Goal: Information Seeking & Learning: Learn about a topic

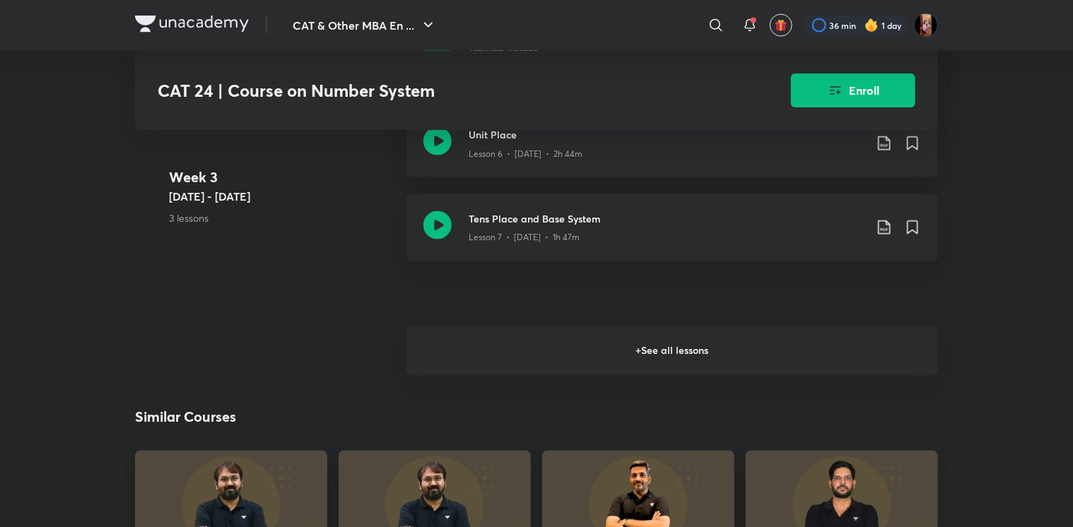
scroll to position [1138, 0]
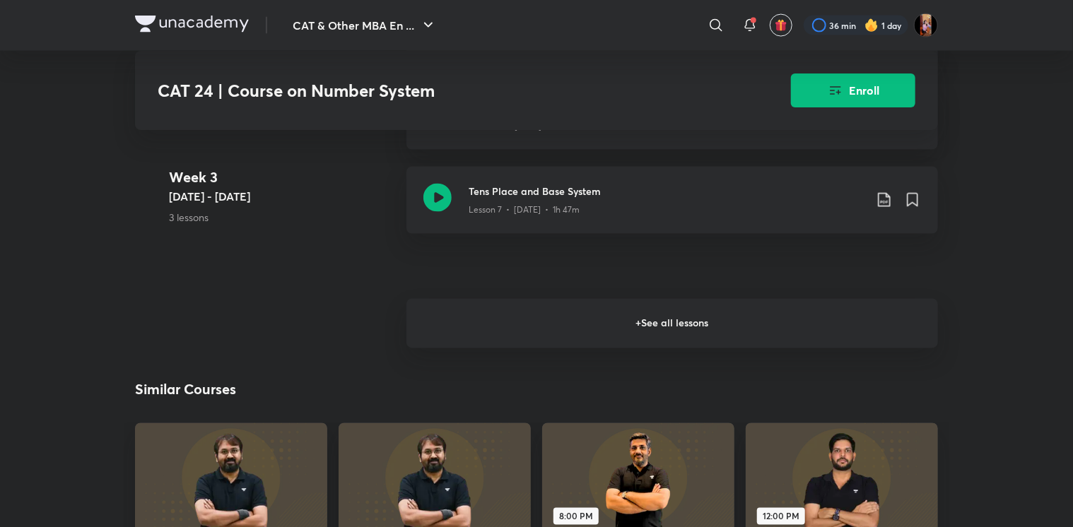
click at [590, 337] on h6 "+ See all lessons" at bounding box center [671, 323] width 531 height 49
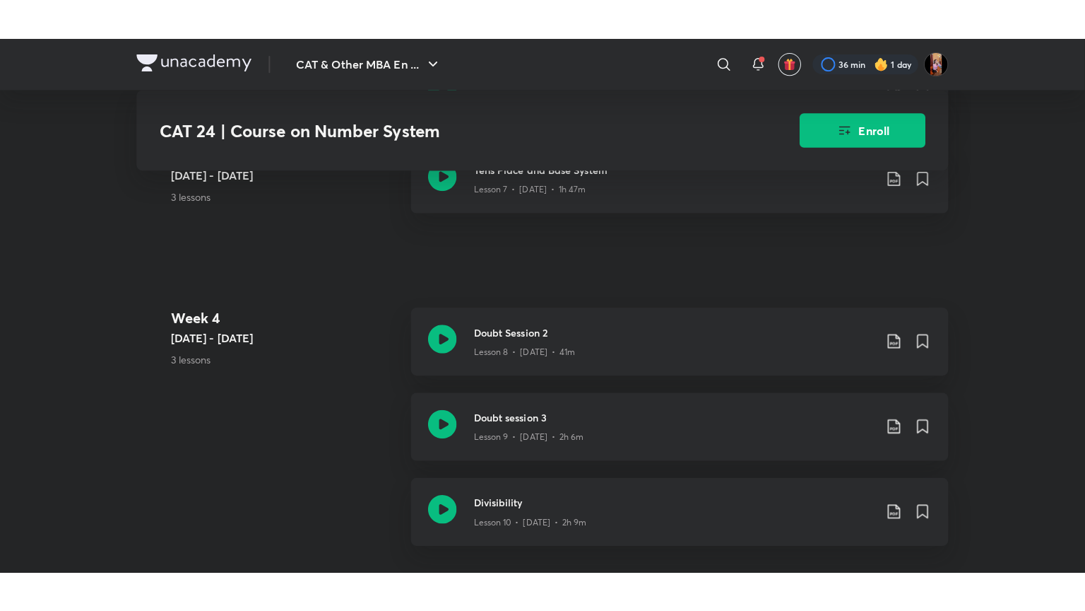
scroll to position [1218, 0]
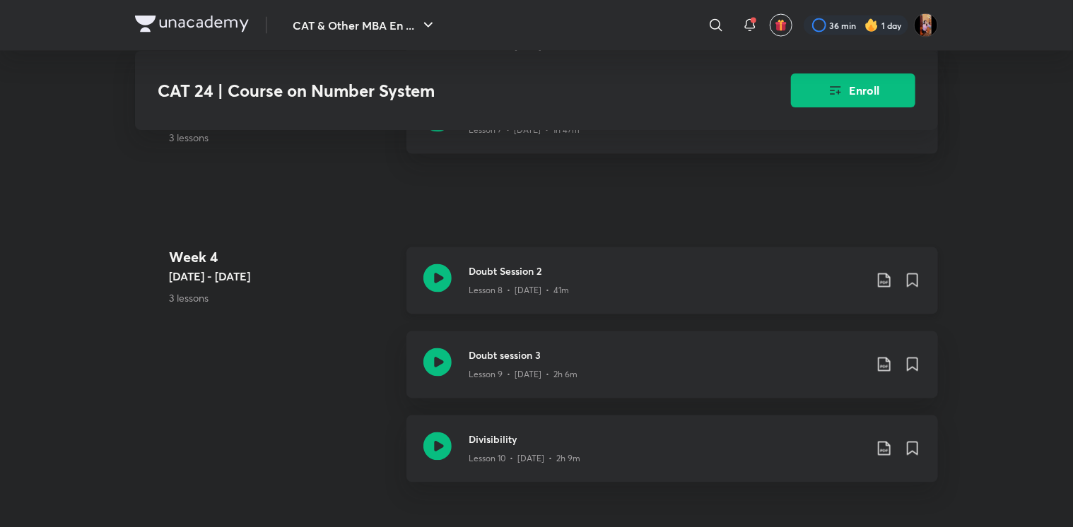
click at [538, 277] on h3 "Doubt Session 2" at bounding box center [667, 271] width 396 height 15
click at [492, 363] on h3 "Doubt session 3" at bounding box center [667, 355] width 396 height 15
